Goal: Task Accomplishment & Management: Complete application form

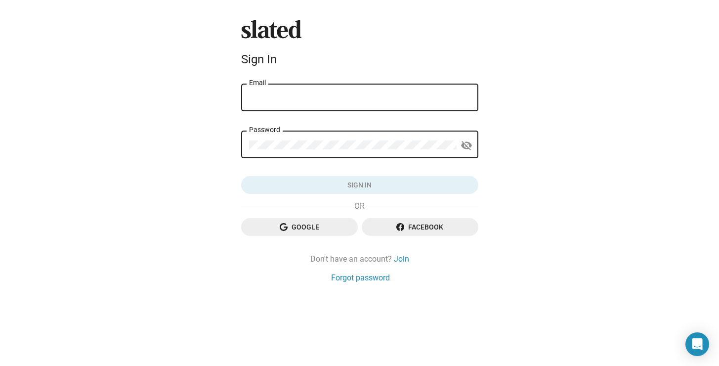
click at [280, 228] on icon "button" at bounding box center [284, 227] width 8 height 8
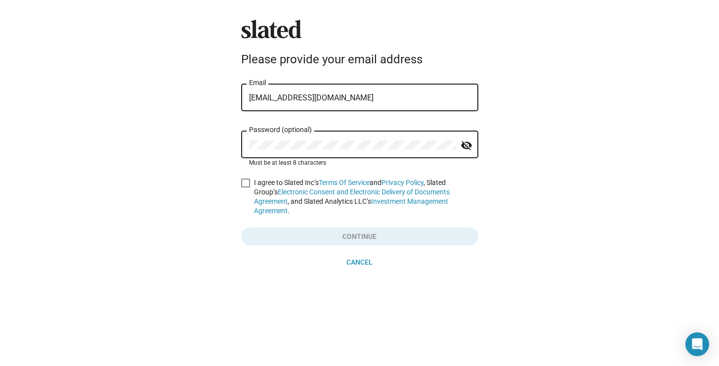
click at [243, 179] on span at bounding box center [245, 182] width 9 height 9
click at [245, 187] on input "I agree to Slated Inc’s Terms Of Service and Privacy Policy , Slated Group’s El…" at bounding box center [245, 187] width 0 height 0
checkbox input "true"
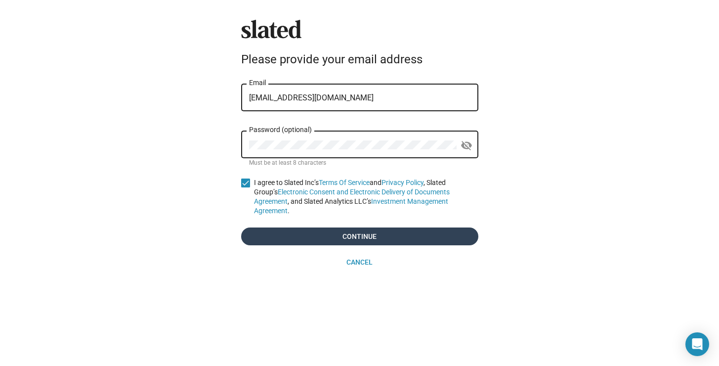
click at [275, 235] on span "Continue" at bounding box center [359, 236] width 221 height 18
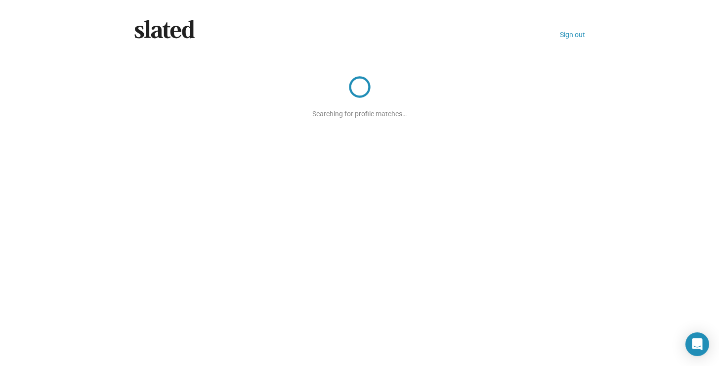
click at [172, 28] on icon at bounding box center [164, 29] width 60 height 18
click at [170, 39] on div "Slated Sign out Searching for profile matches…" at bounding box center [359, 73] width 466 height 106
click at [169, 32] on icon at bounding box center [164, 29] width 60 height 19
